Goal: Task Accomplishment & Management: Complete application form

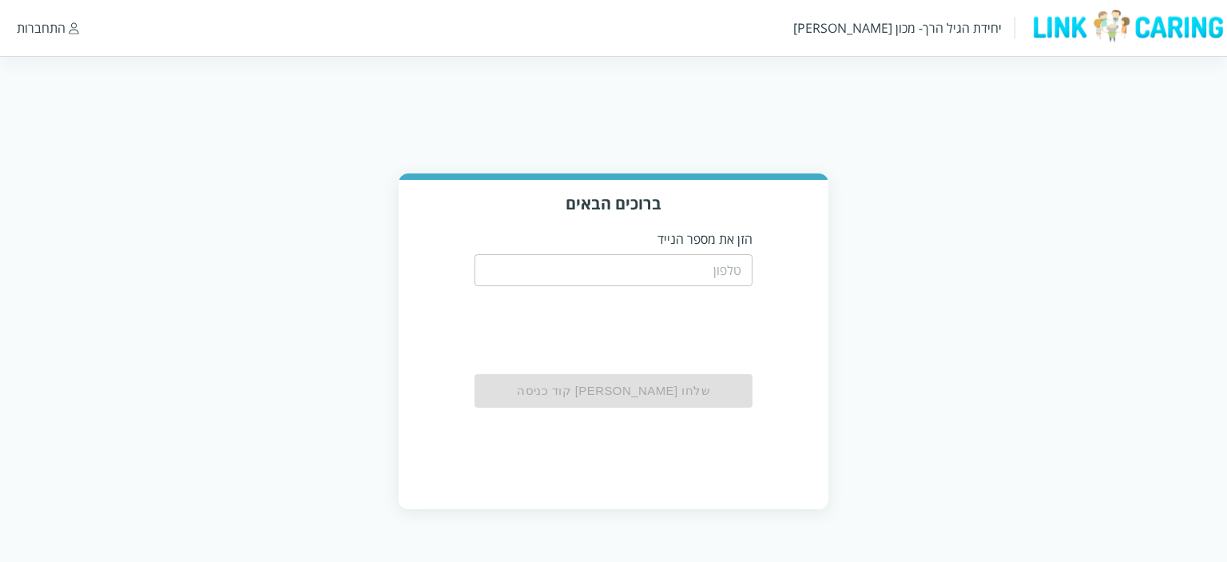
click at [706, 268] on input "tel" at bounding box center [614, 270] width 279 height 32
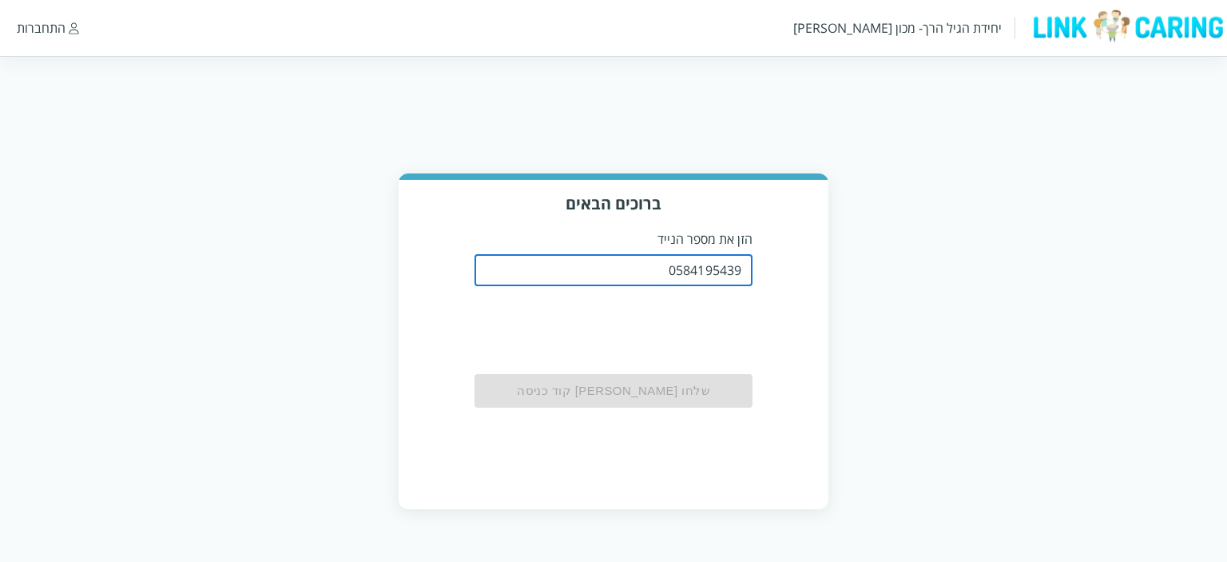
type input "0584195439"
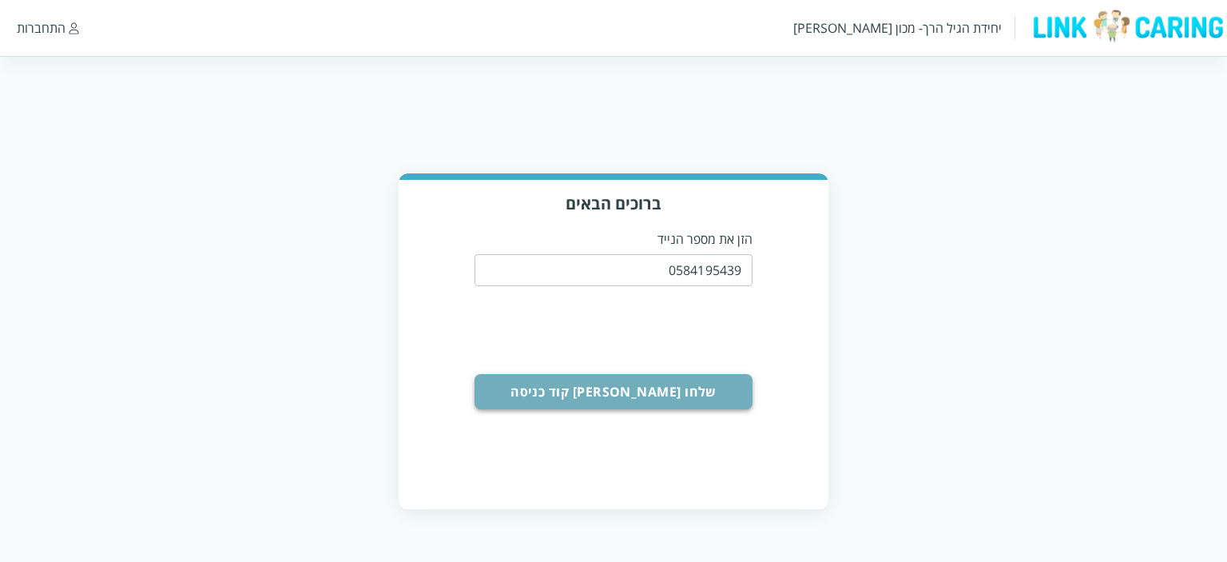
click at [621, 389] on button "שלחו [PERSON_NAME] קוד כניסה" at bounding box center [614, 391] width 279 height 35
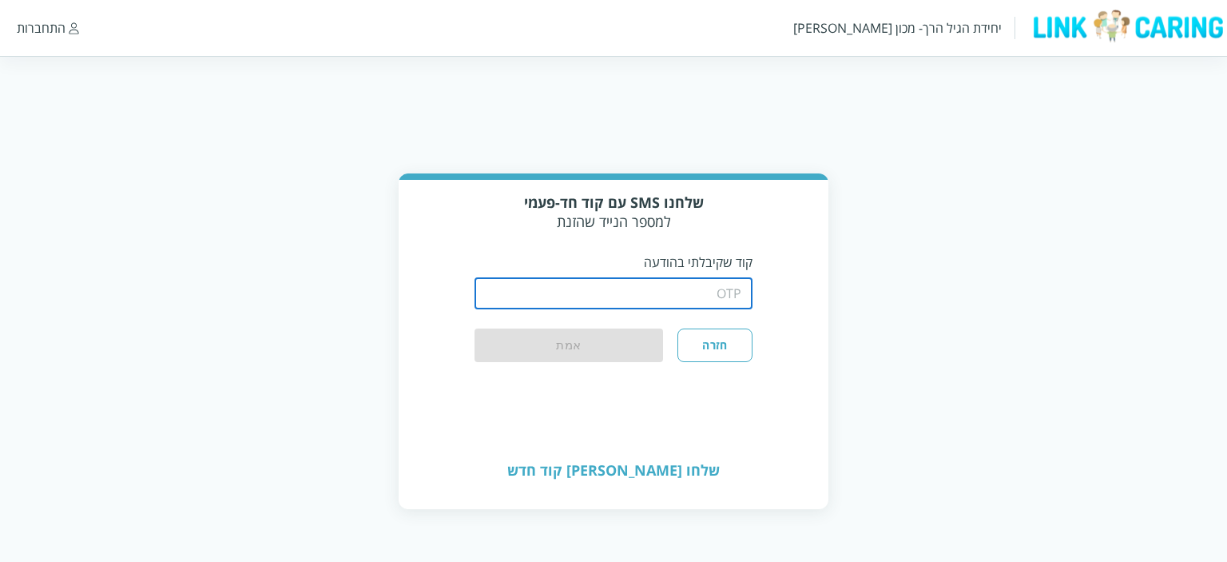
click at [664, 293] on input "string" at bounding box center [614, 293] width 279 height 32
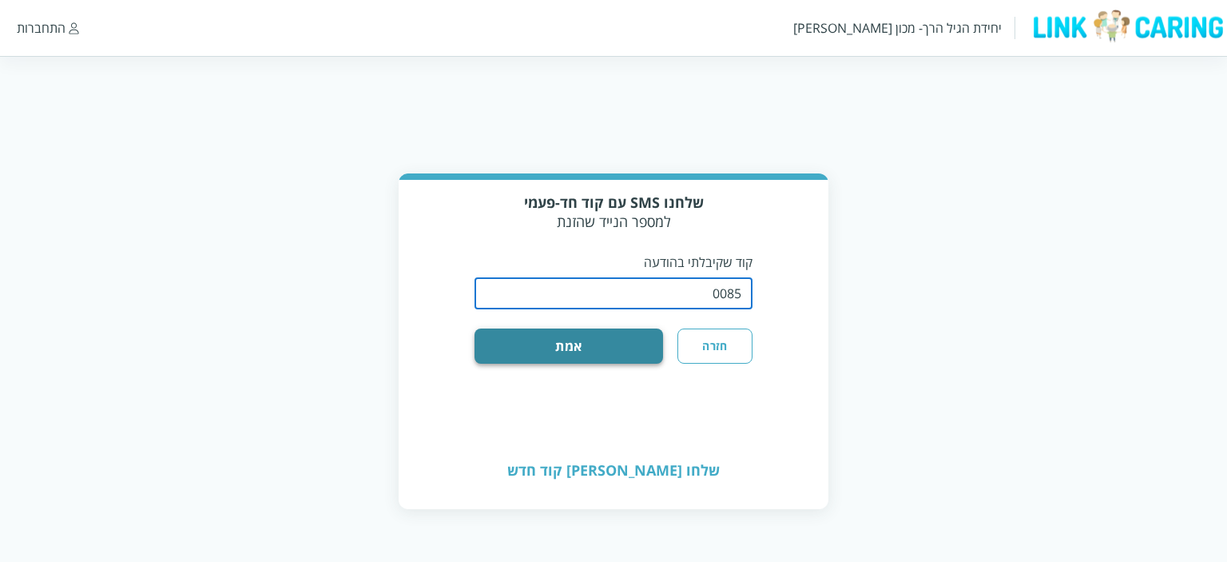
type input "0085"
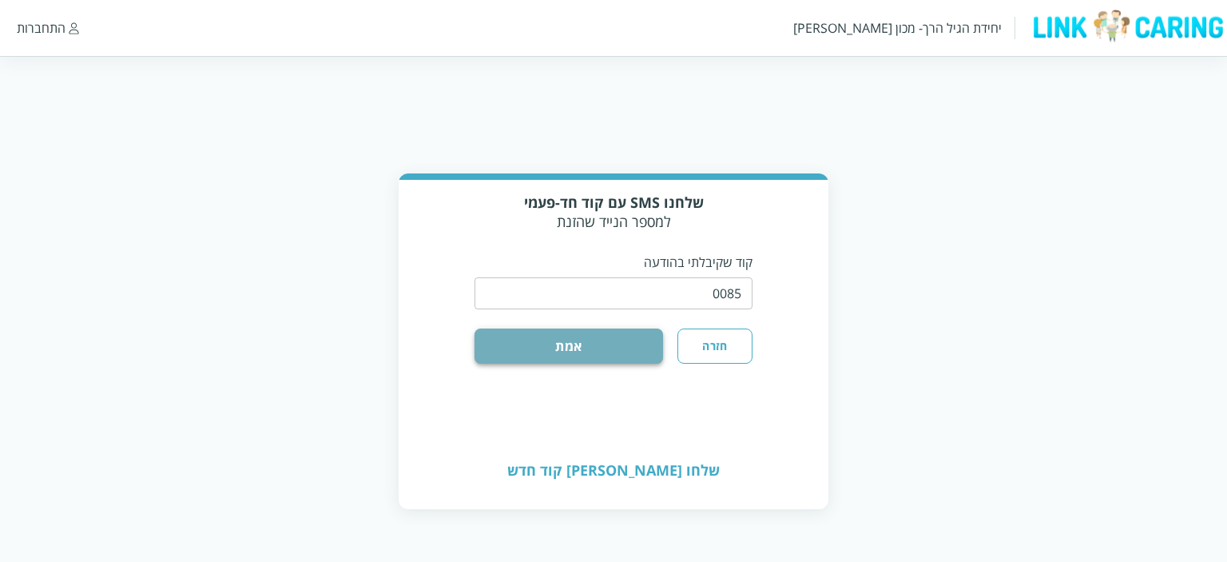
click at [628, 351] on button "אמת" at bounding box center [569, 345] width 189 height 35
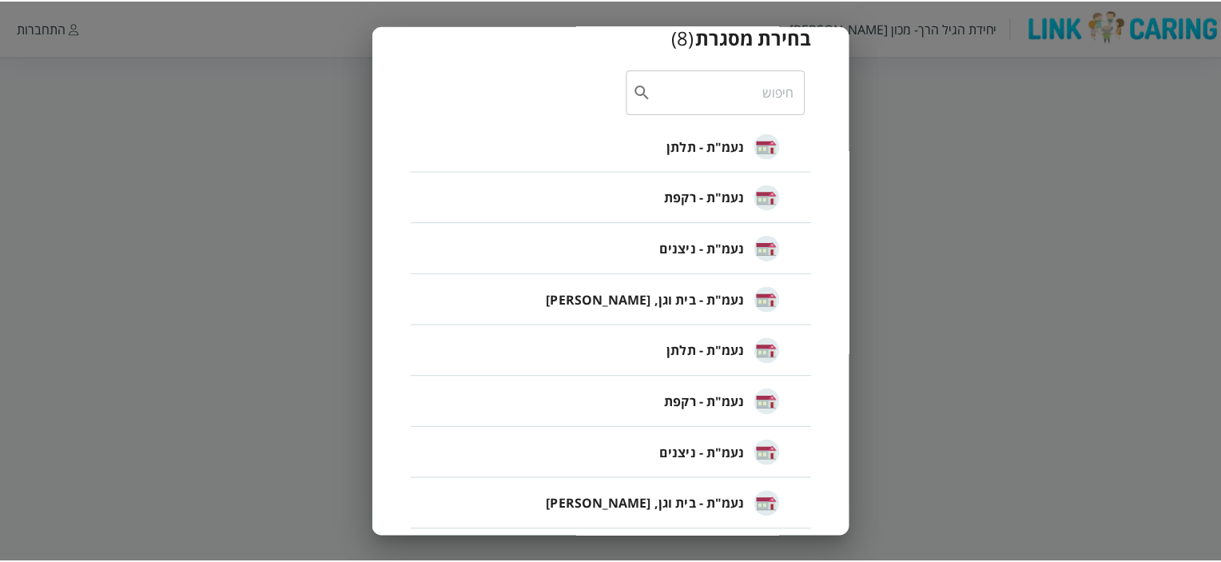
scroll to position [89, 0]
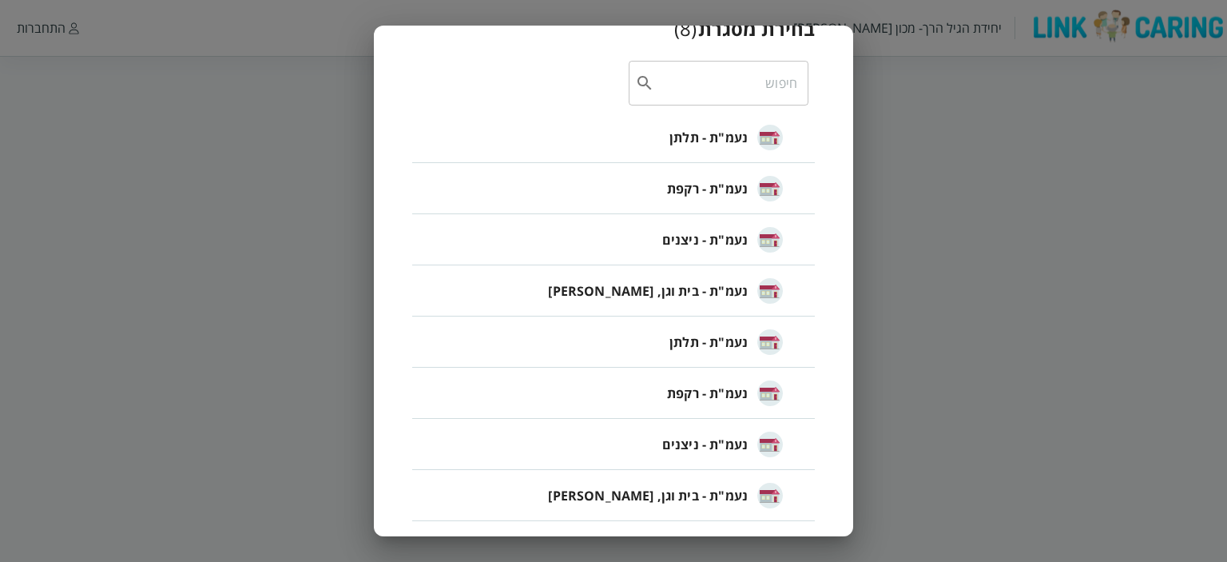
click at [712, 141] on span "נעמ"ת - תלתן" at bounding box center [708, 137] width 78 height 19
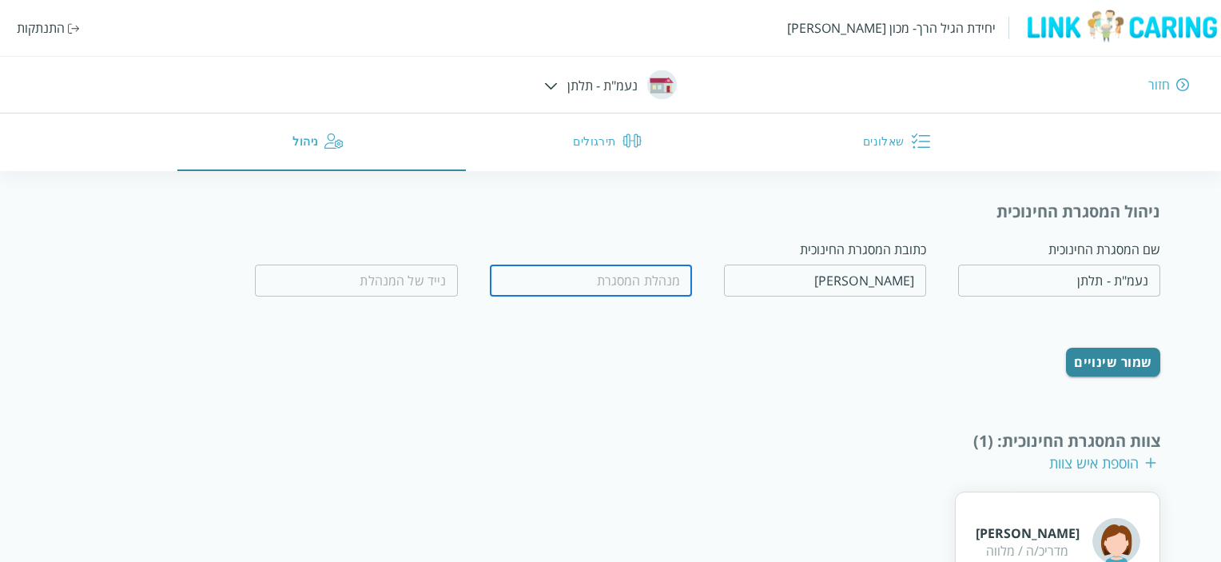
click at [570, 279] on input "fullName" at bounding box center [591, 280] width 202 height 32
click at [456, 281] on input "tel" at bounding box center [356, 280] width 202 height 32
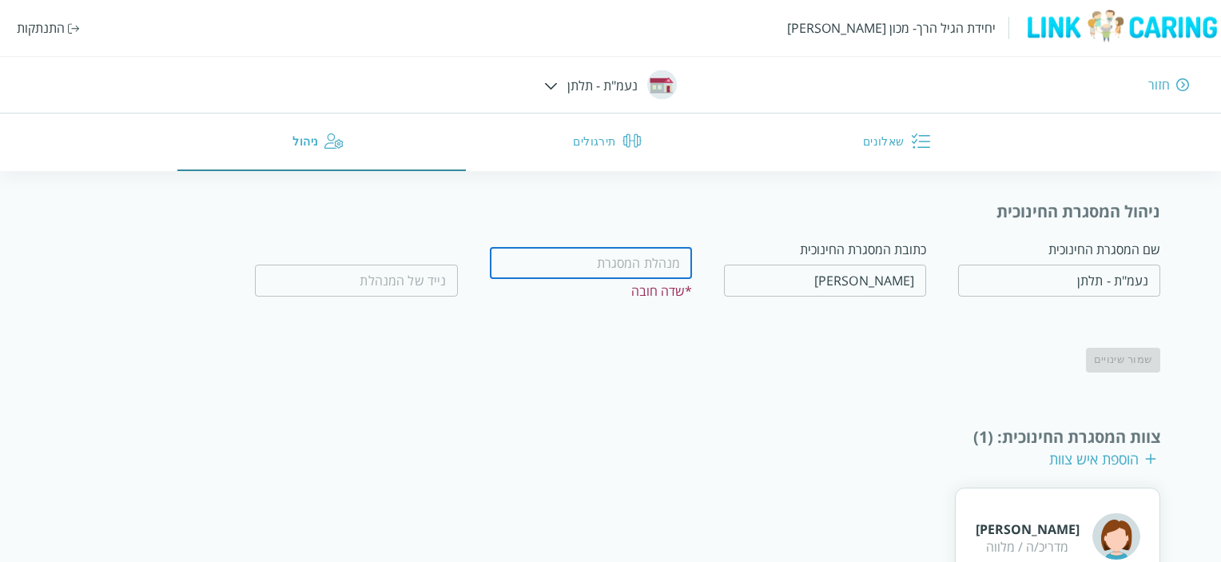
click at [544, 271] on input "fullName" at bounding box center [591, 263] width 202 height 32
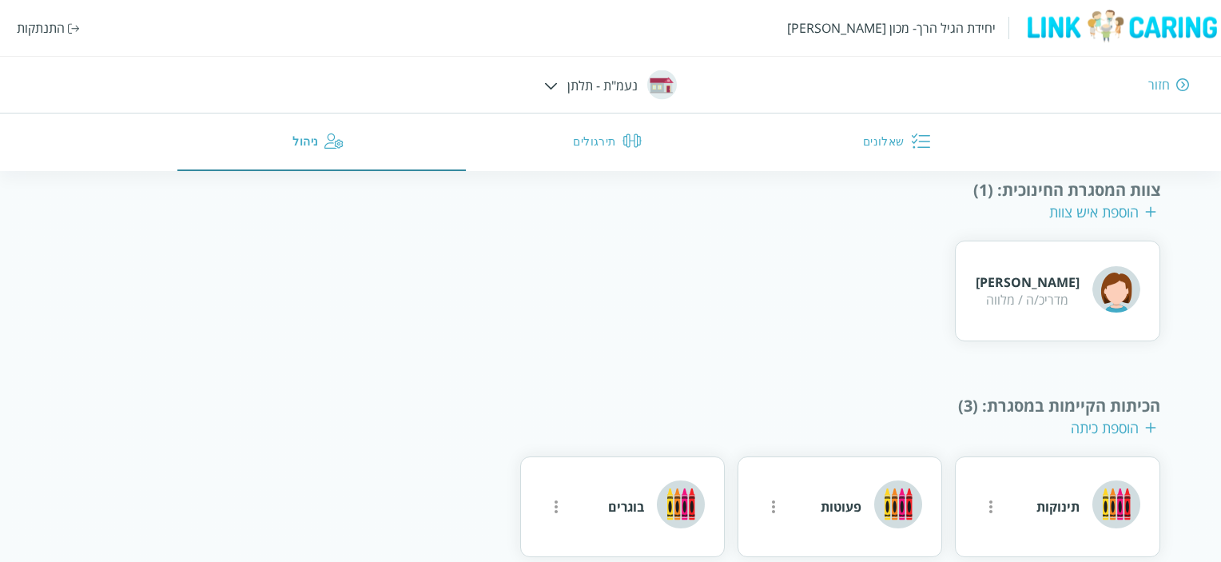
scroll to position [273, 0]
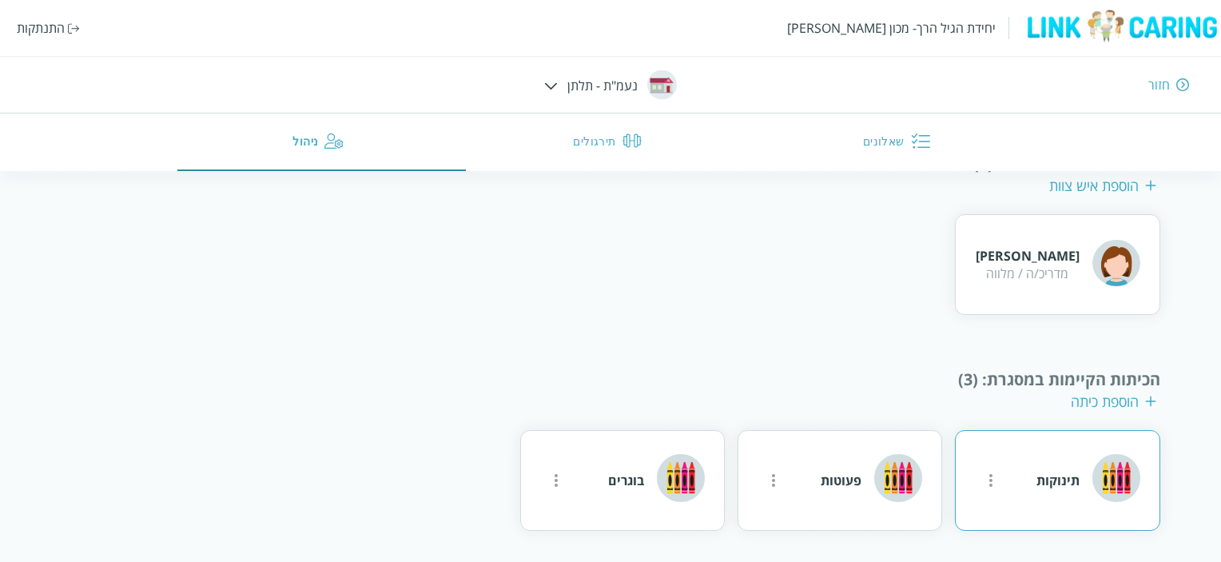
click at [994, 479] on icon "more" at bounding box center [990, 480] width 19 height 19
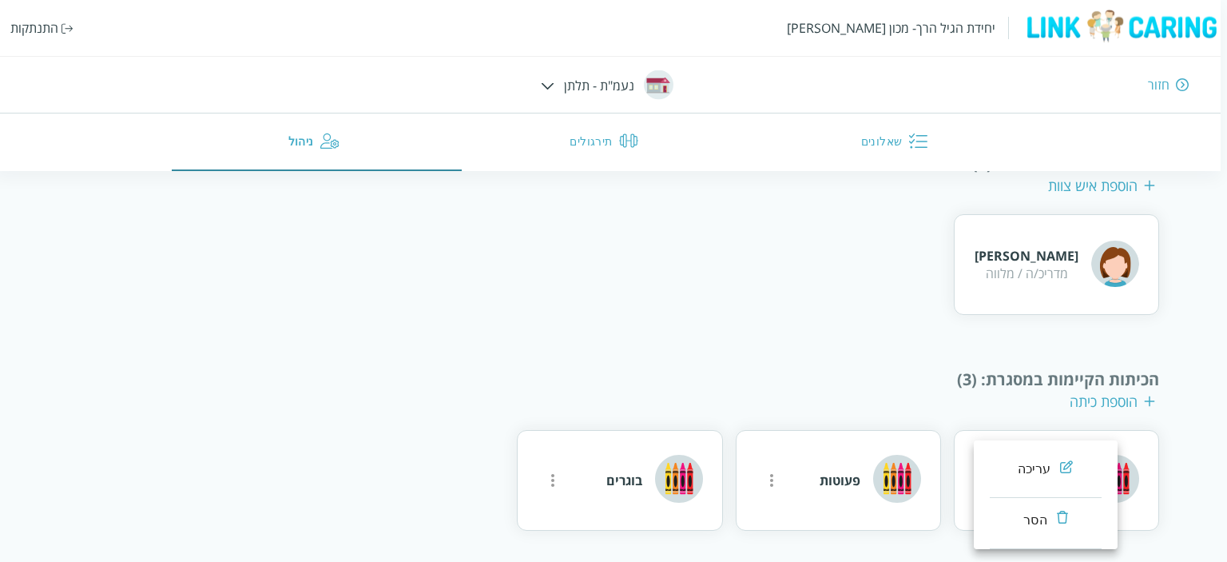
click at [885, 361] on div at bounding box center [613, 281] width 1227 height 562
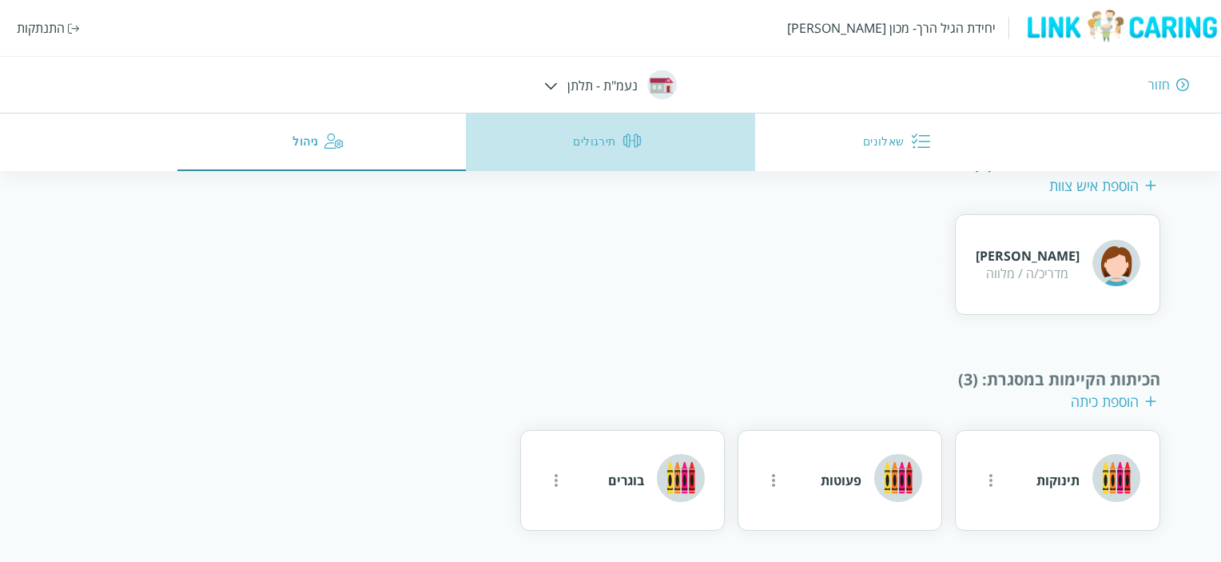
click at [582, 144] on button "תירגולים" at bounding box center [610, 142] width 289 height 58
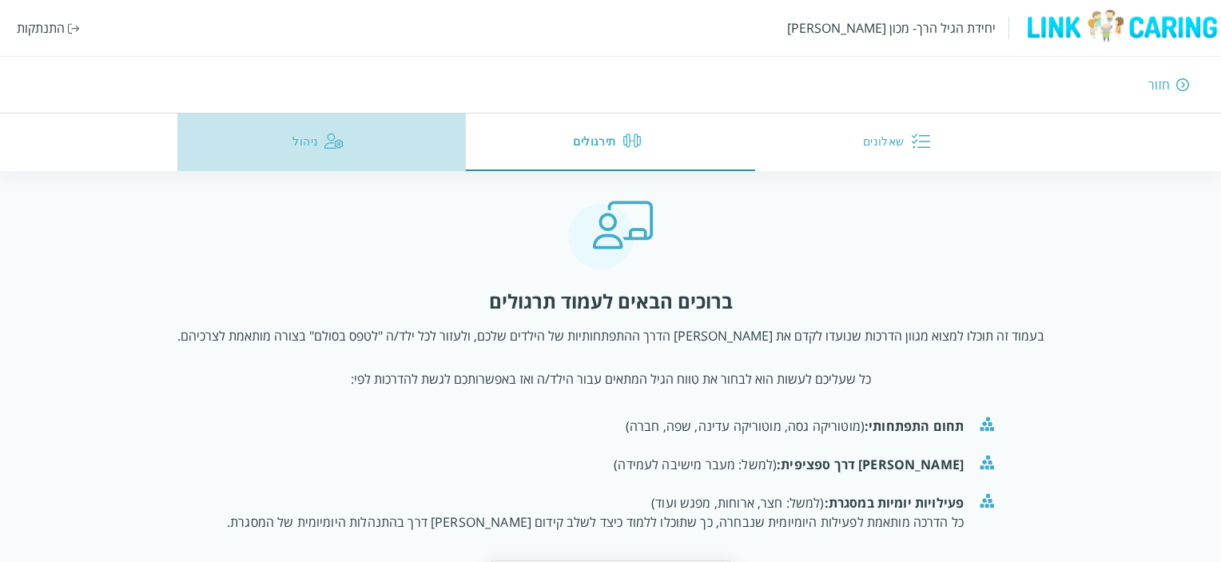
click at [300, 147] on button "ניהול" at bounding box center [321, 142] width 289 height 58
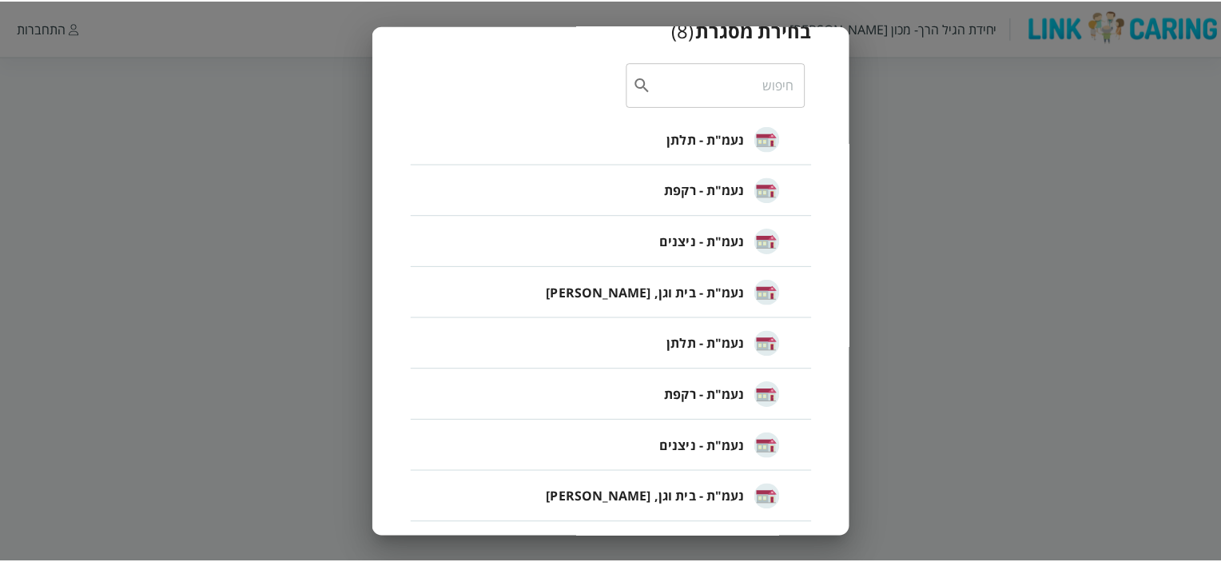
scroll to position [89, 0]
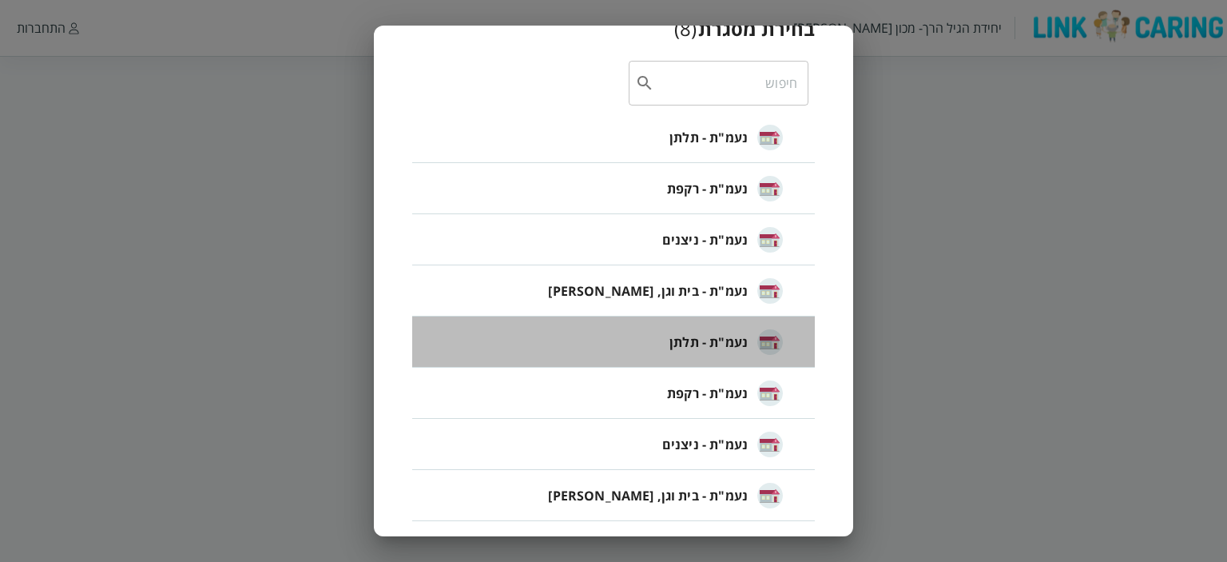
click at [767, 344] on img at bounding box center [770, 342] width 26 height 26
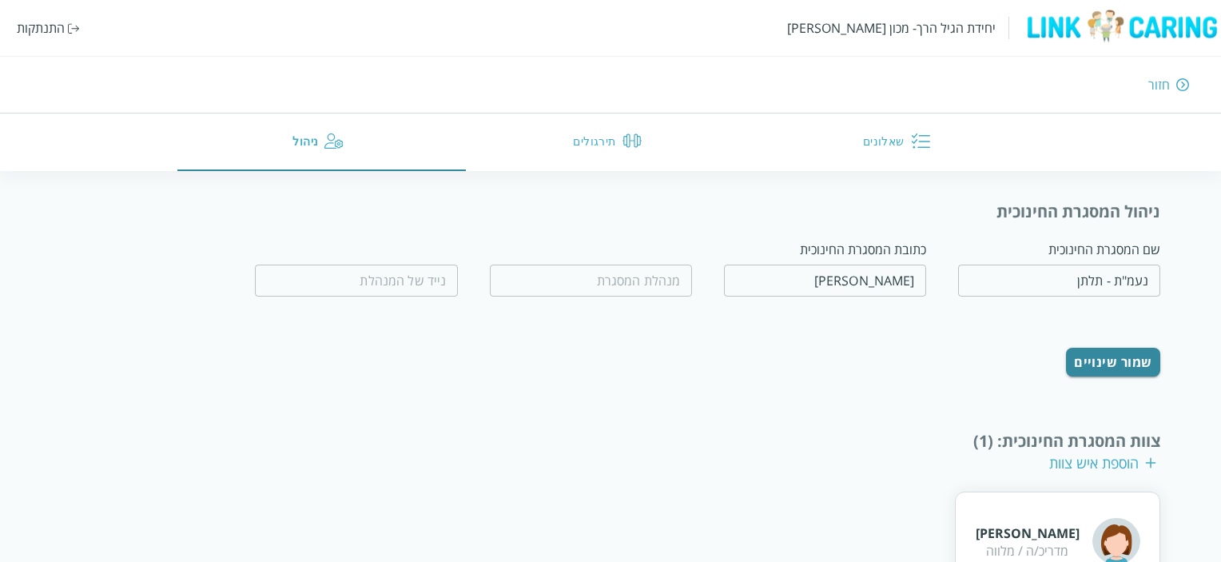
click at [890, 145] on button "שאלונים" at bounding box center [899, 142] width 289 height 58
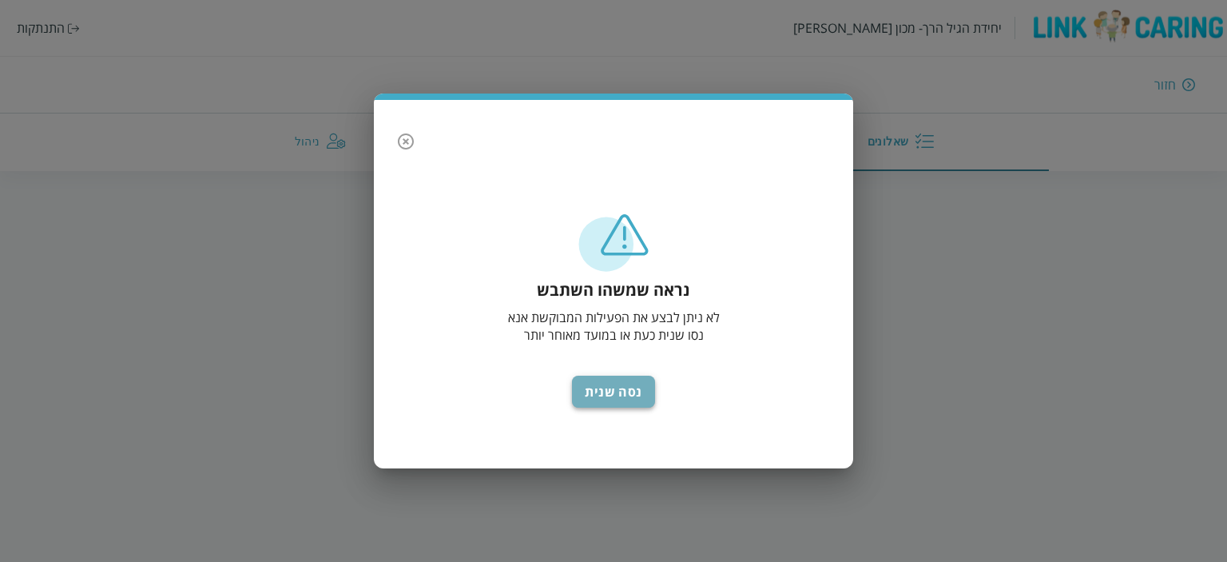
click at [615, 390] on button "נסה שנית" at bounding box center [613, 391] width 83 height 32
click at [406, 140] on icon "button" at bounding box center [405, 141] width 19 height 19
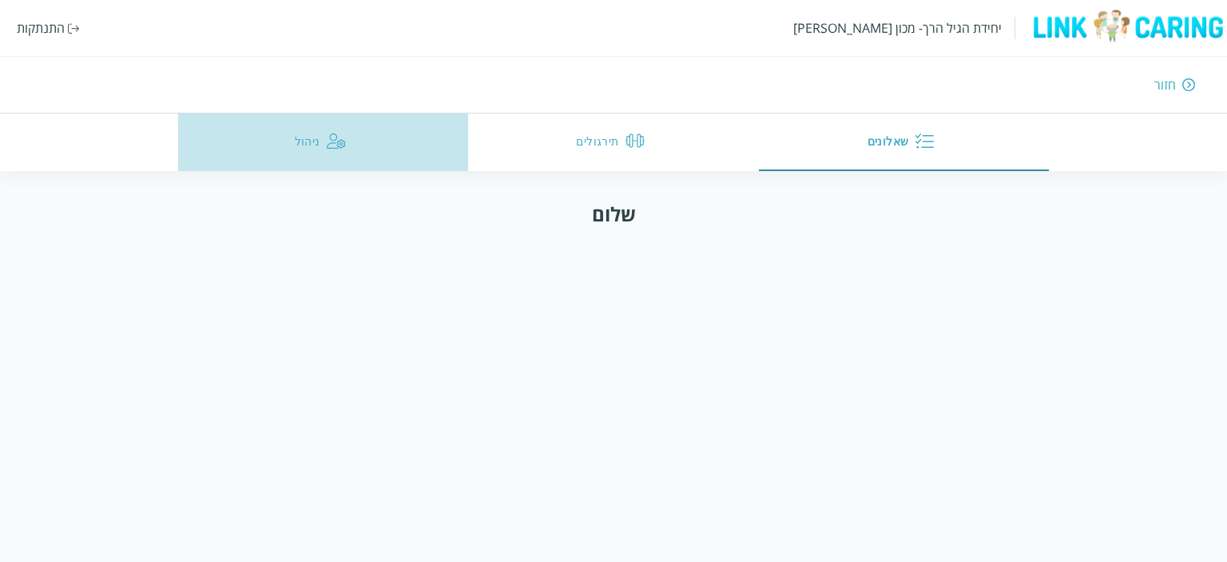
click at [297, 141] on button "ניהול" at bounding box center [323, 142] width 291 height 58
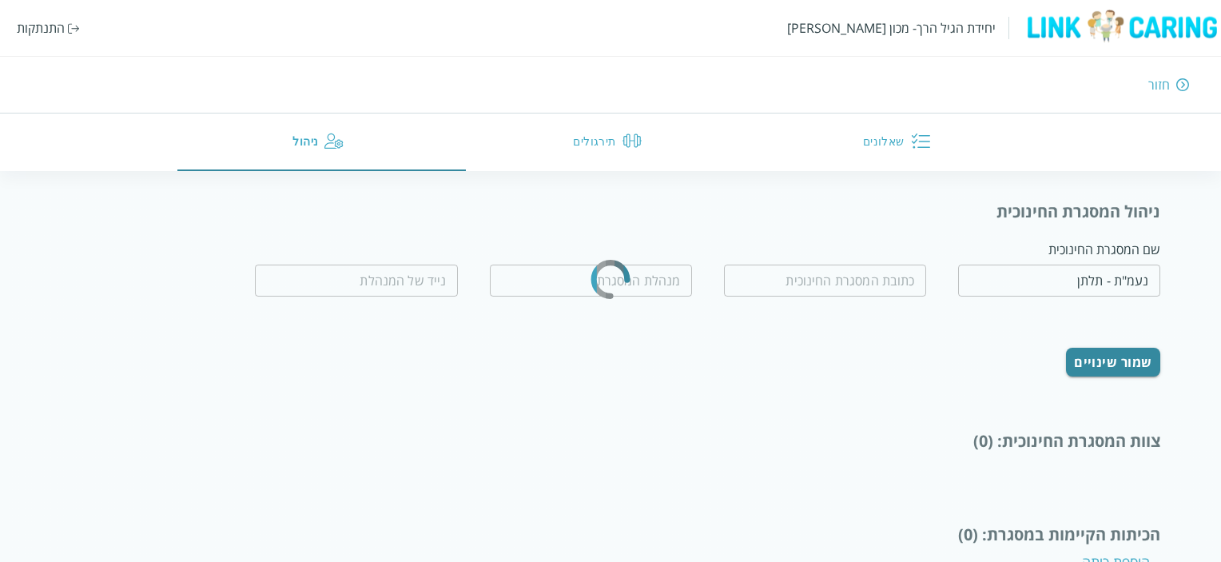
type input "[PERSON_NAME]"
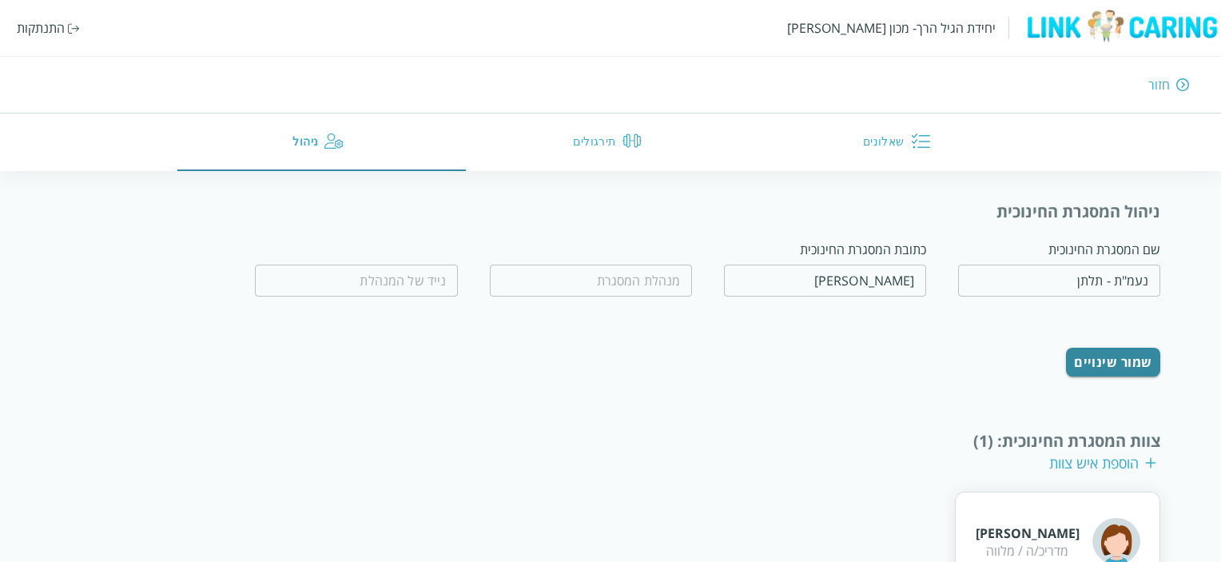
click at [1169, 85] on div "חזור" at bounding box center [1159, 85] width 22 height 18
click at [1182, 84] on img at bounding box center [1182, 84] width 13 height 14
click at [1176, 81] on img at bounding box center [1182, 84] width 13 height 14
click at [1184, 79] on img at bounding box center [1182, 84] width 13 height 14
click at [1157, 81] on div "חזור" at bounding box center [1159, 85] width 22 height 18
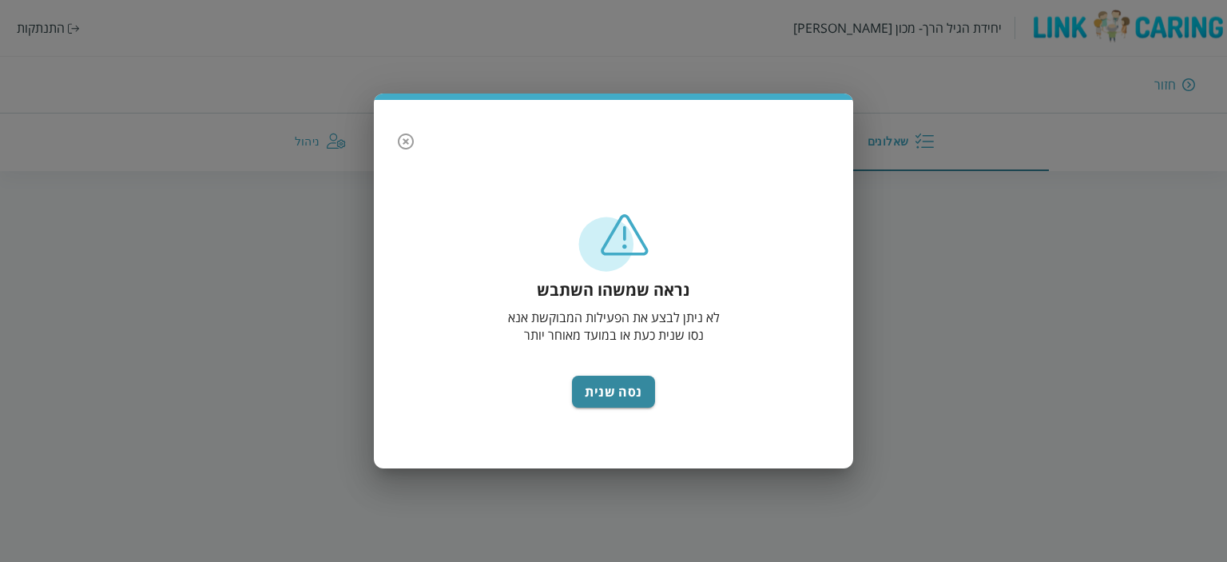
click at [403, 143] on icon "button" at bounding box center [405, 141] width 19 height 19
